Goal: Task Accomplishment & Management: Use online tool/utility

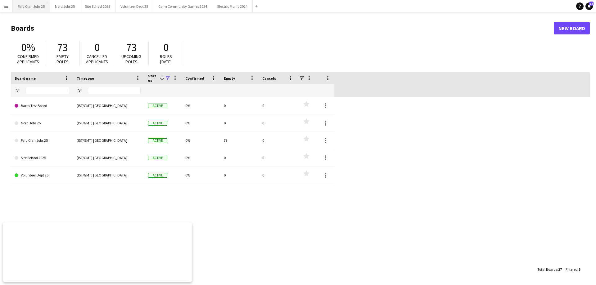
click at [41, 6] on button "Paid Clan Jobs 25 Close" at bounding box center [31, 6] width 37 height 12
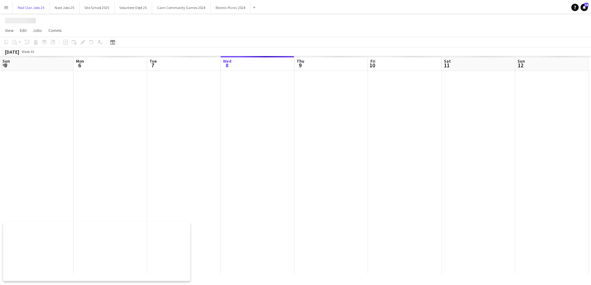
scroll to position [0, 148]
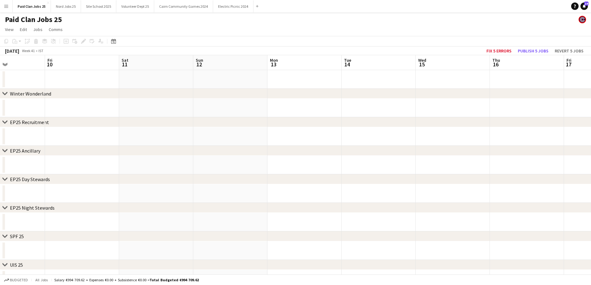
drag, startPoint x: 362, startPoint y: 114, endPoint x: 184, endPoint y: 113, distance: 177.9
drag, startPoint x: 355, startPoint y: 93, endPoint x: 53, endPoint y: 82, distance: 301.7
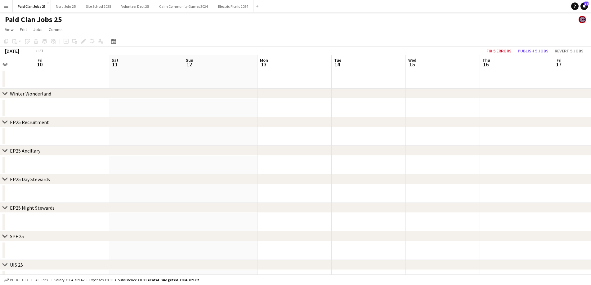
drag, startPoint x: 316, startPoint y: 103, endPoint x: 31, endPoint y: 106, distance: 285.6
drag, startPoint x: 346, startPoint y: 108, endPoint x: 0, endPoint y: 127, distance: 346.6
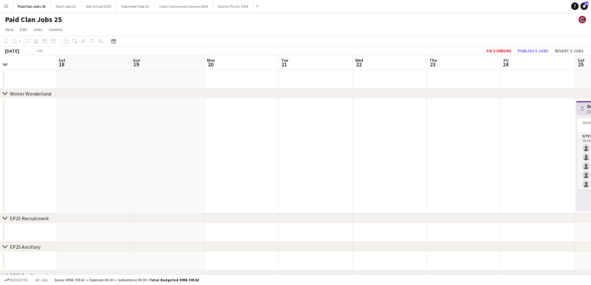
drag, startPoint x: 498, startPoint y: 106, endPoint x: 30, endPoint y: 130, distance: 468.8
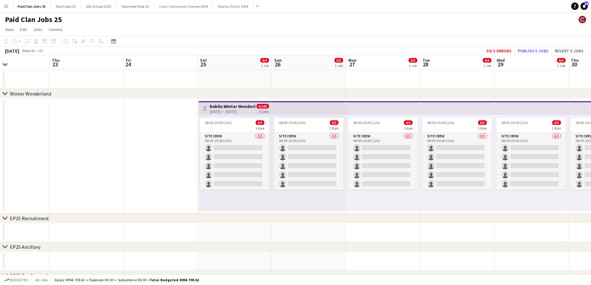
drag, startPoint x: 326, startPoint y: 90, endPoint x: 106, endPoint y: 86, distance: 220.1
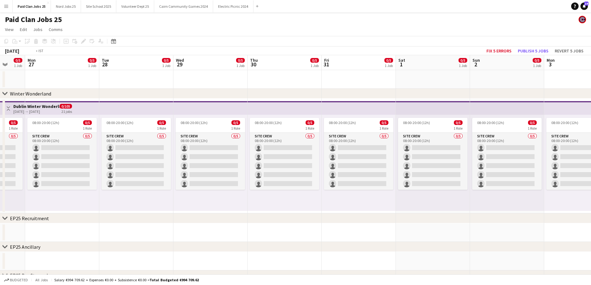
drag, startPoint x: 299, startPoint y: 199, endPoint x: 186, endPoint y: 192, distance: 113.3
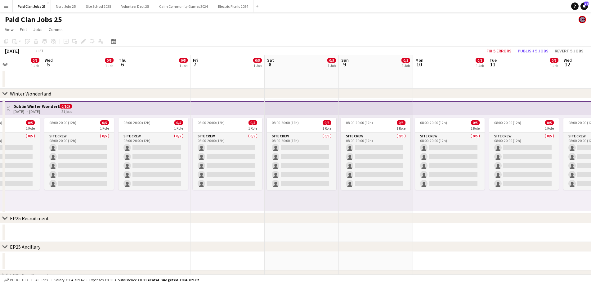
drag, startPoint x: 514, startPoint y: 196, endPoint x: 390, endPoint y: 197, distance: 123.6
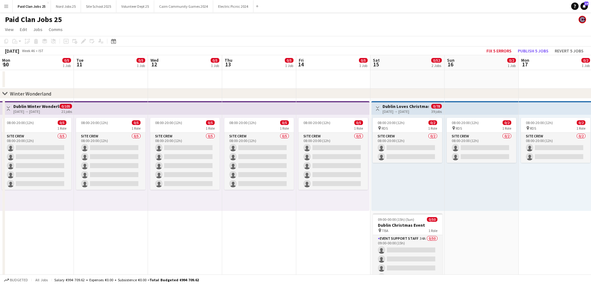
drag, startPoint x: 464, startPoint y: 193, endPoint x: 109, endPoint y: 196, distance: 354.6
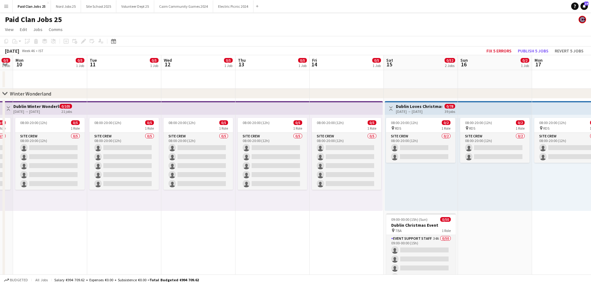
drag, startPoint x: 479, startPoint y: 209, endPoint x: 420, endPoint y: 206, distance: 58.4
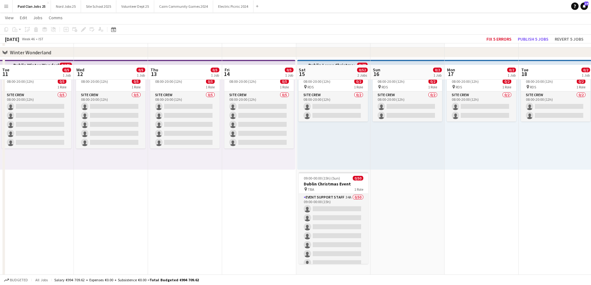
scroll to position [62, 0]
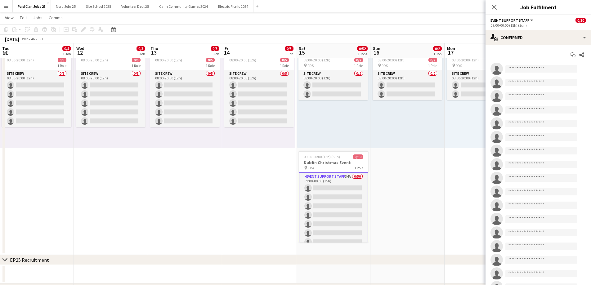
click at [393, 166] on app-date-cell "08:00-20:00 (12h) 0/2 pin RDS 1 Role Site Crew 0/2 08:00-20:00 (12h) single-neu…" at bounding box center [408, 145] width 74 height 219
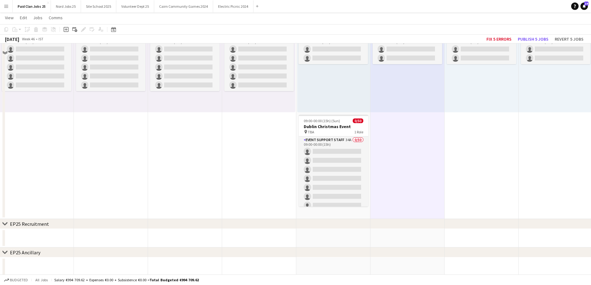
scroll to position [155, 0]
